Goal: Transaction & Acquisition: Purchase product/service

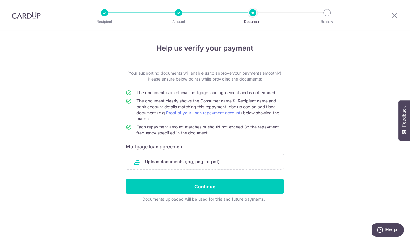
drag, startPoint x: 34, startPoint y: 16, endPoint x: 235, endPoint y: 27, distance: 200.9
click at [34, 16] on img at bounding box center [26, 15] width 29 height 7
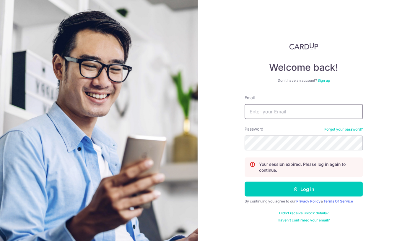
click at [285, 116] on input "Email" at bounding box center [304, 111] width 118 height 15
type input "aero0504@gmail.com"
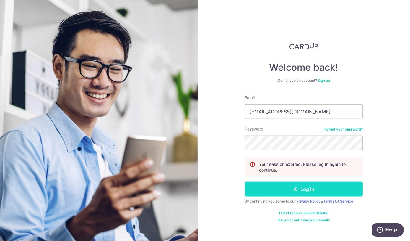
click at [333, 184] on button "Log in" at bounding box center [304, 188] width 118 height 15
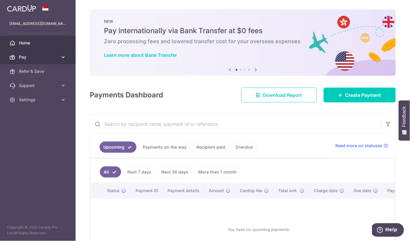
click at [41, 58] on span "Pay" at bounding box center [38, 57] width 39 height 6
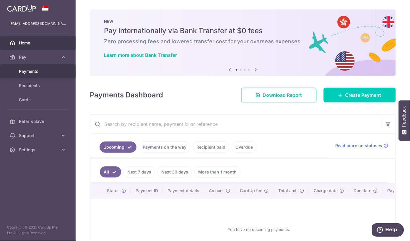
click at [36, 72] on span "Payments" at bounding box center [38, 71] width 39 height 6
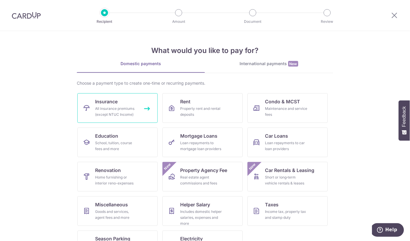
click at [134, 110] on div "All insurance premiums (except NTUC Income)" at bounding box center [116, 111] width 43 height 12
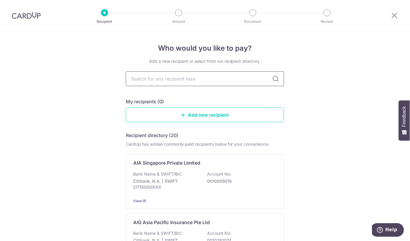
click at [220, 81] on input "text" at bounding box center [205, 78] width 158 height 15
type input "great"
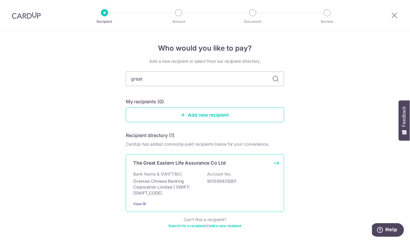
click at [206, 166] on div "The Great Eastern Life Assurance Co Ltd Bank Name & SWIFT/BIC: Oversea Chinese …" at bounding box center [205, 183] width 158 height 58
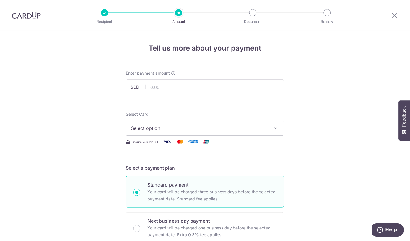
click at [206, 83] on input "text" at bounding box center [205, 86] width 158 height 15
type input "140.93"
click at [254, 124] on span "Select option" at bounding box center [200, 127] width 138 height 7
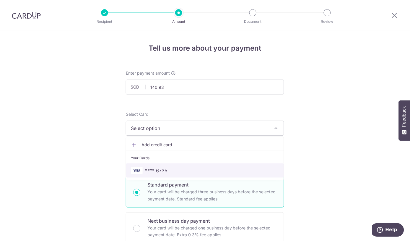
click at [188, 168] on span "**** 6735" at bounding box center [205, 170] width 148 height 7
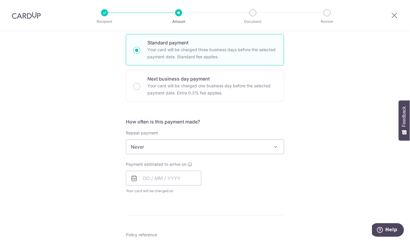
scroll to position [142, 0]
click at [166, 174] on input "text" at bounding box center [164, 177] width 76 height 15
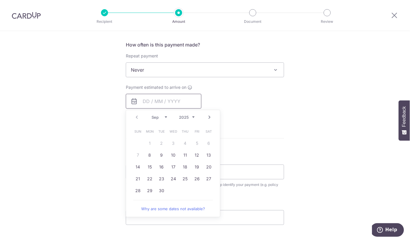
scroll to position [219, 0]
click at [158, 115] on select "Sep Oct Nov Dec" at bounding box center [160, 116] width 16 height 5
click at [157, 115] on select "Sep Oct Nov Dec" at bounding box center [160, 116] width 16 height 5
click at [150, 155] on link "6" at bounding box center [149, 154] width 9 height 9
type input "[DATE]"
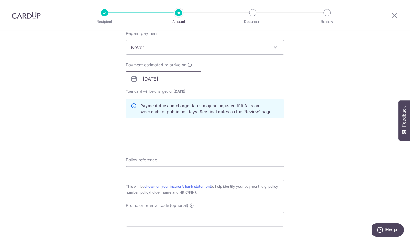
scroll to position [241, 0]
click at [228, 174] on input "Policy reference" at bounding box center [205, 173] width 158 height 15
type input "Policy No. 0241257003"
click at [218, 225] on input "Promo or referral code (optional)" at bounding box center [205, 219] width 158 height 15
paste input "OCBC195"
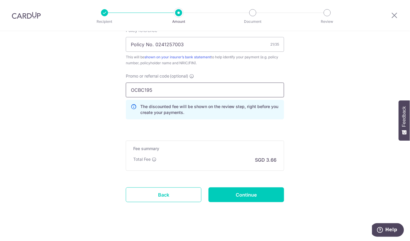
scroll to position [376, 0]
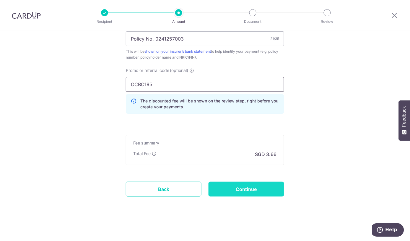
type input "OCBC195"
click at [263, 190] on input "Continue" at bounding box center [247, 188] width 76 height 15
type input "Create Schedule"
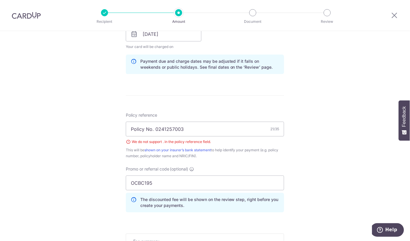
scroll to position [285, 0]
click at [152, 128] on input "Policy No. 0241257003" at bounding box center [205, 129] width 158 height 15
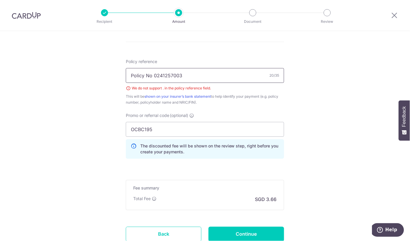
scroll to position [340, 0]
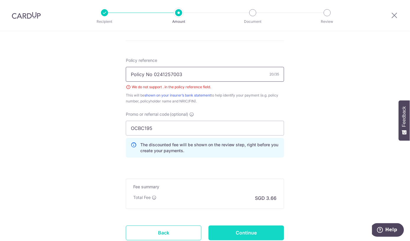
type input "Policy No 0241257003"
click at [255, 228] on input "Continue" at bounding box center [247, 232] width 76 height 15
type input "Create Schedule"
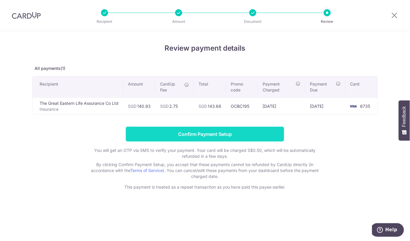
click at [207, 131] on input "Confirm Payment Setup" at bounding box center [205, 133] width 158 height 15
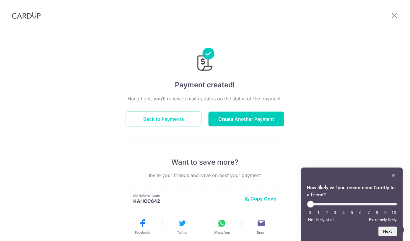
click at [178, 118] on button "Back to Payments" at bounding box center [164, 118] width 76 height 15
